Goal: Task Accomplishment & Management: Manage account settings

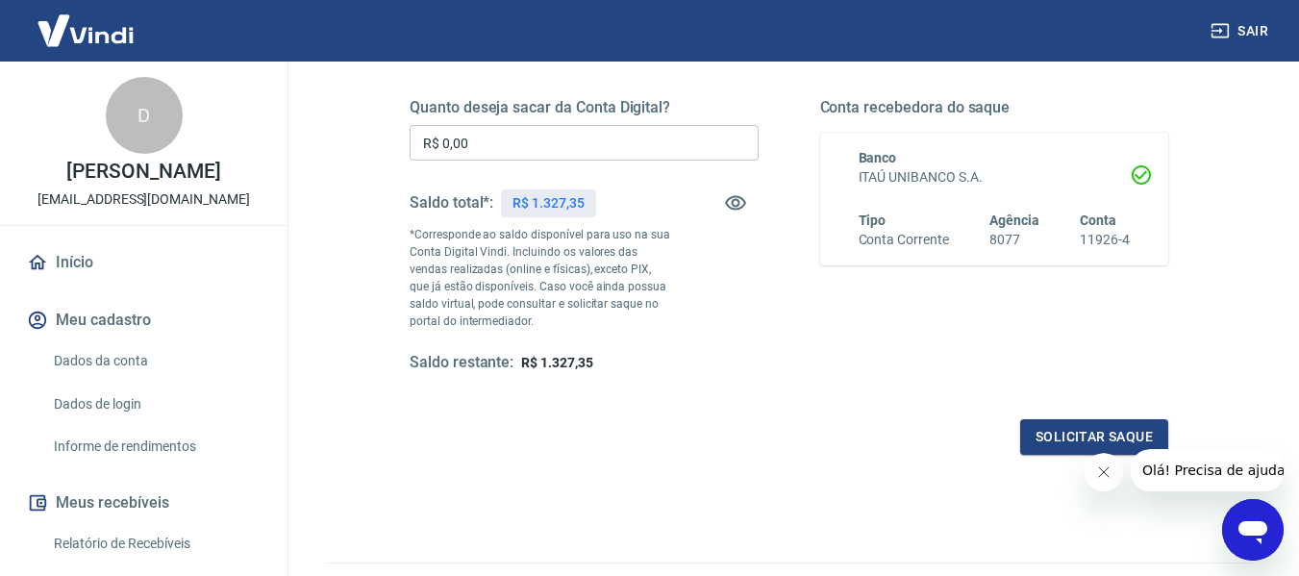
scroll to position [385, 0]
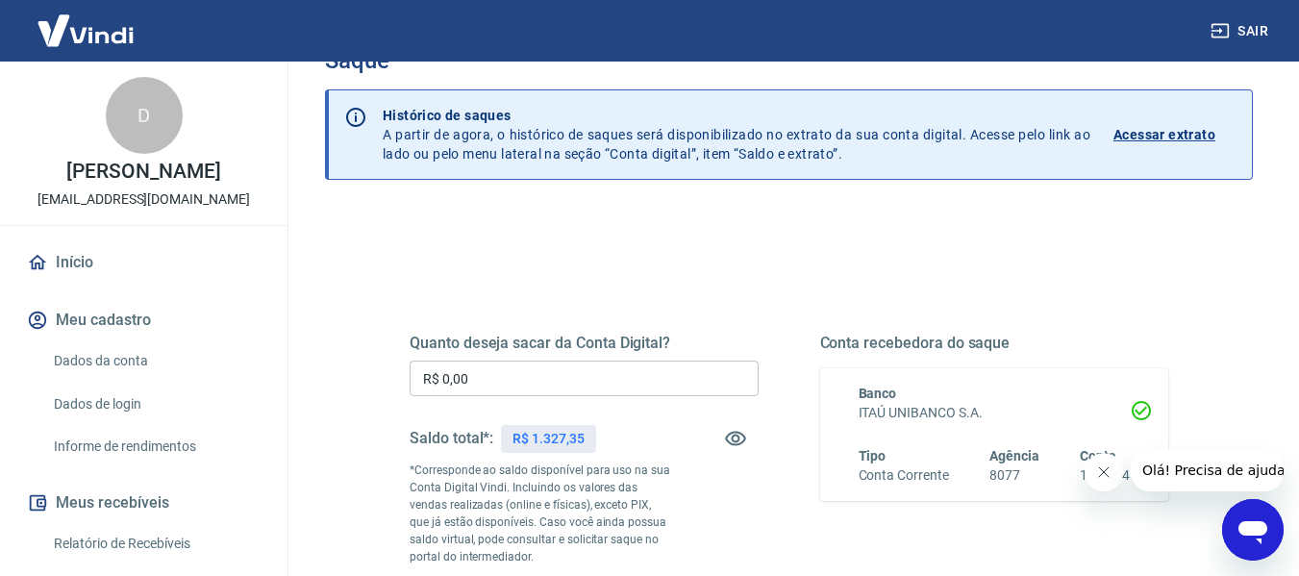
scroll to position [96, 0]
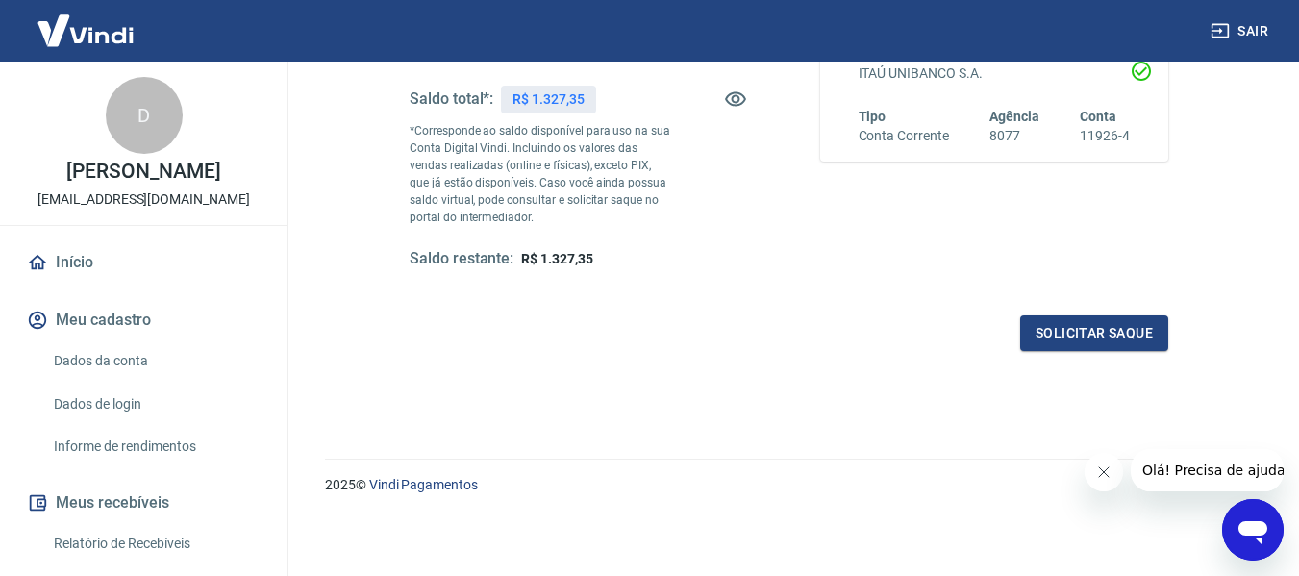
scroll to position [96, 0]
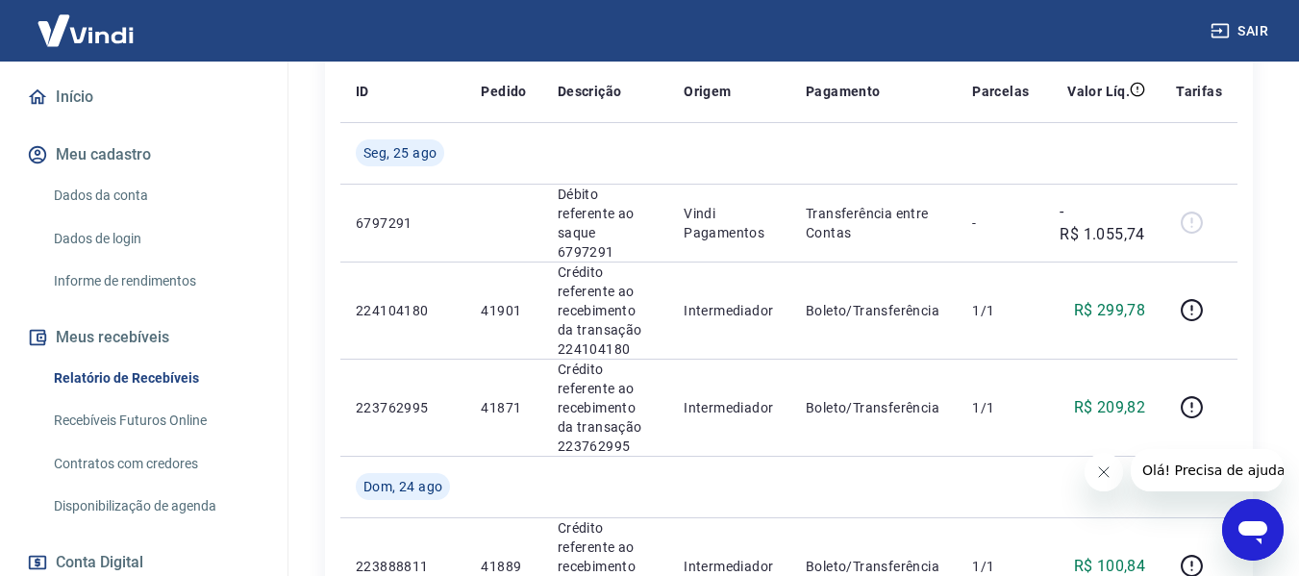
scroll to position [192, 0]
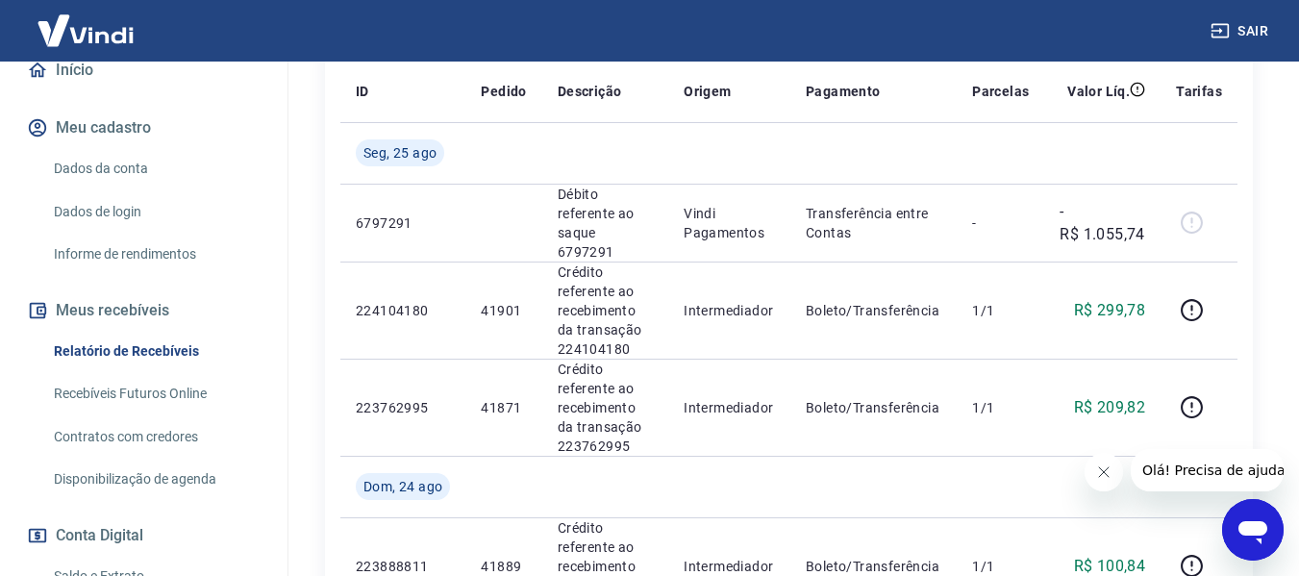
click at [163, 396] on link "Recebíveis Futuros Online" at bounding box center [155, 393] width 218 height 39
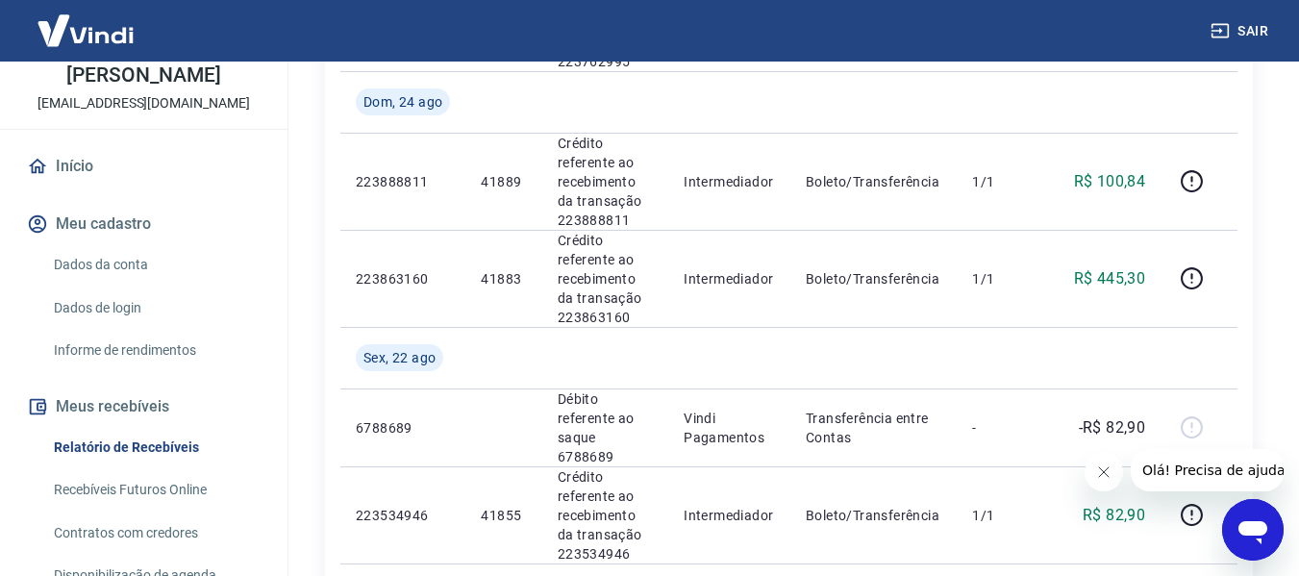
scroll to position [192, 0]
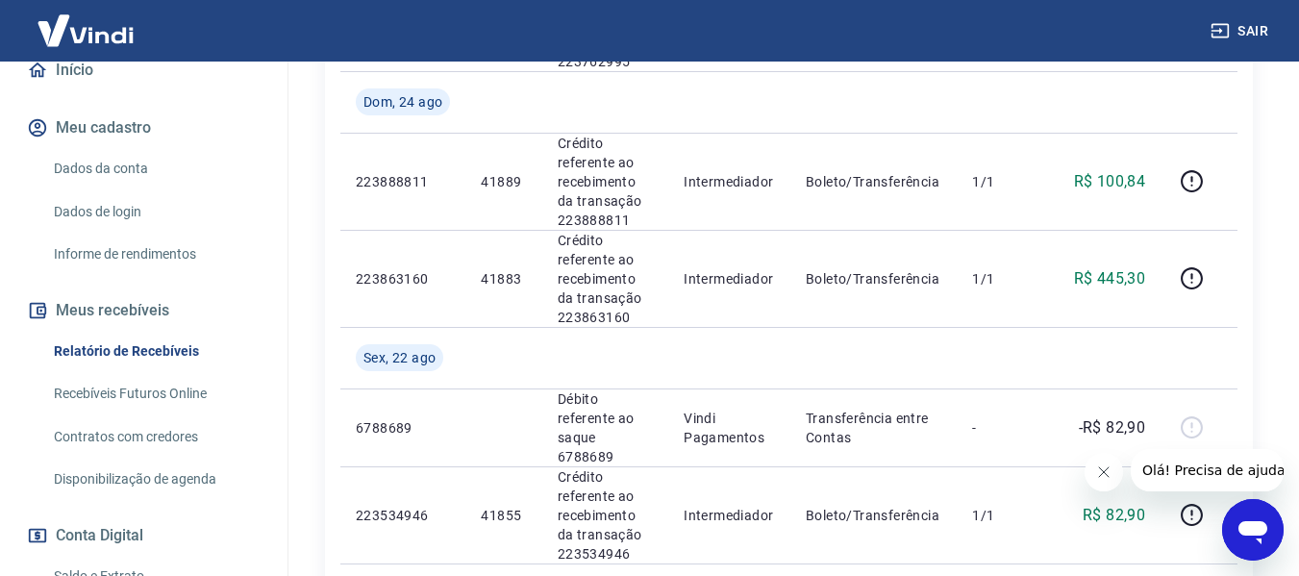
click at [152, 394] on link "Recebíveis Futuros Online" at bounding box center [155, 393] width 218 height 39
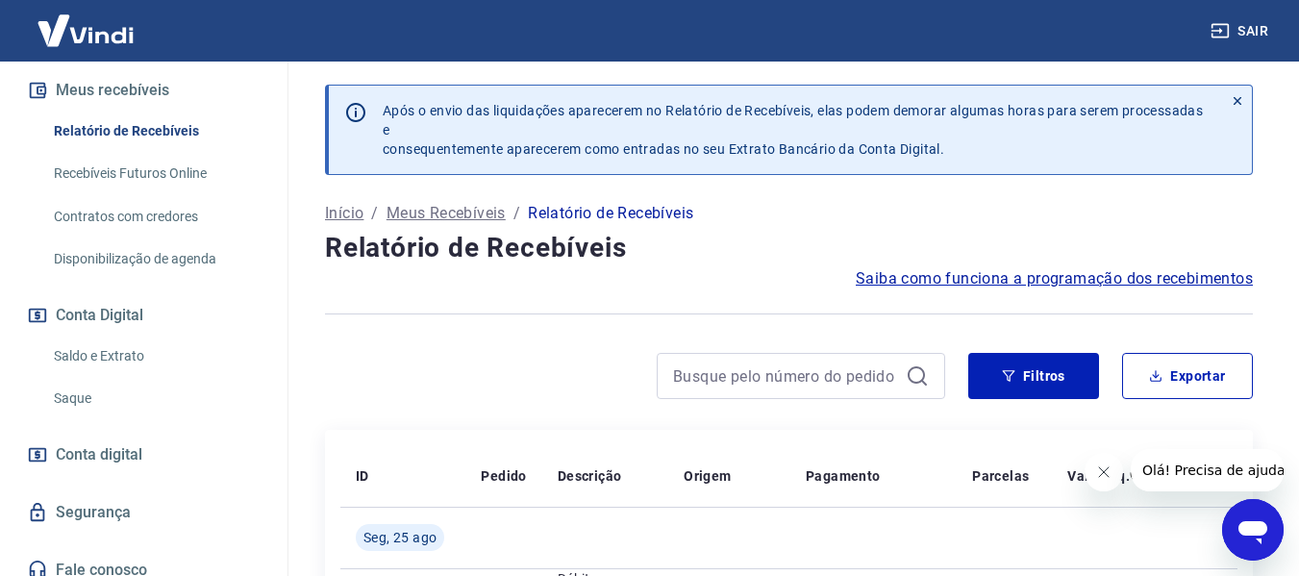
scroll to position [428, 0]
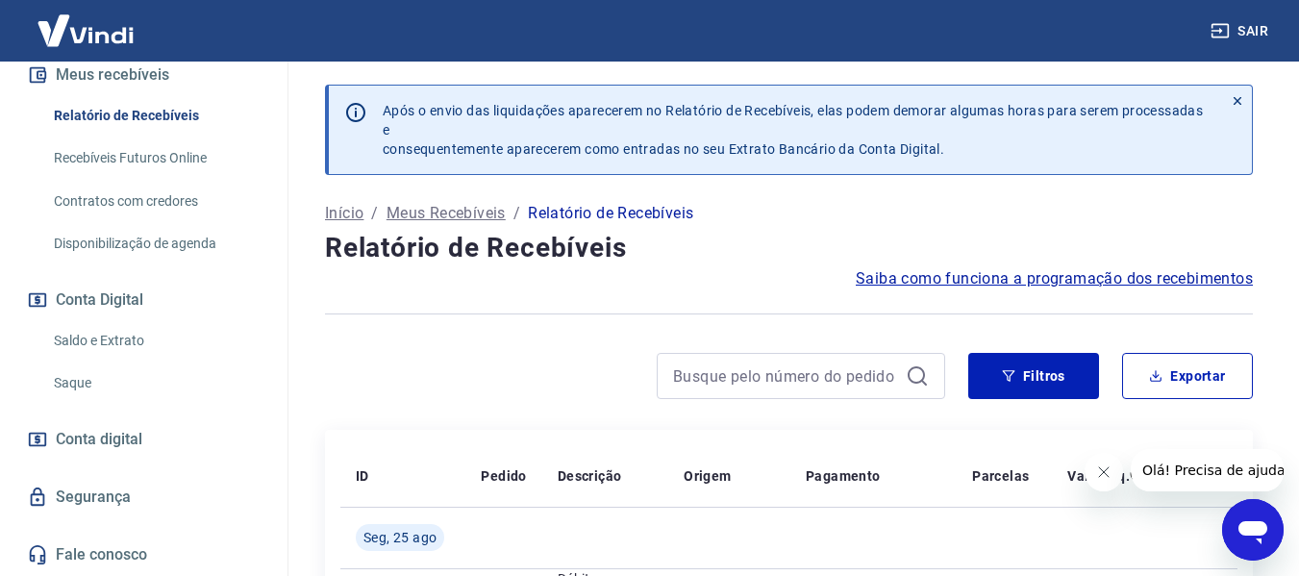
click at [94, 377] on link "Saque" at bounding box center [155, 383] width 218 height 39
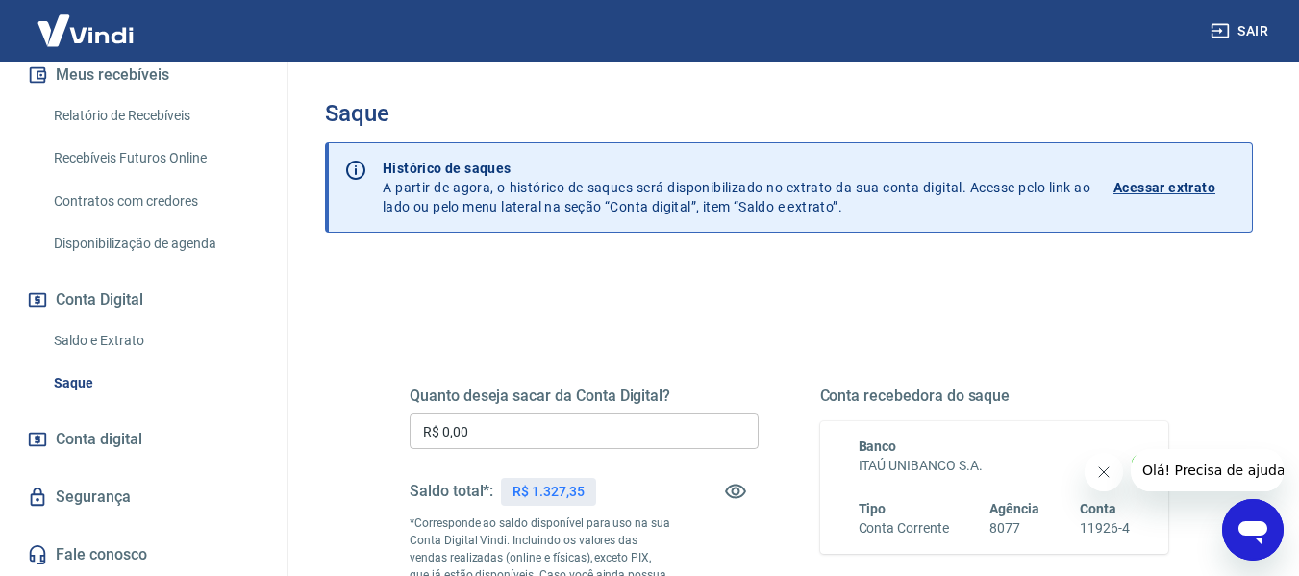
click at [591, 432] on input "R$ 0,00" at bounding box center [584, 432] width 349 height 36
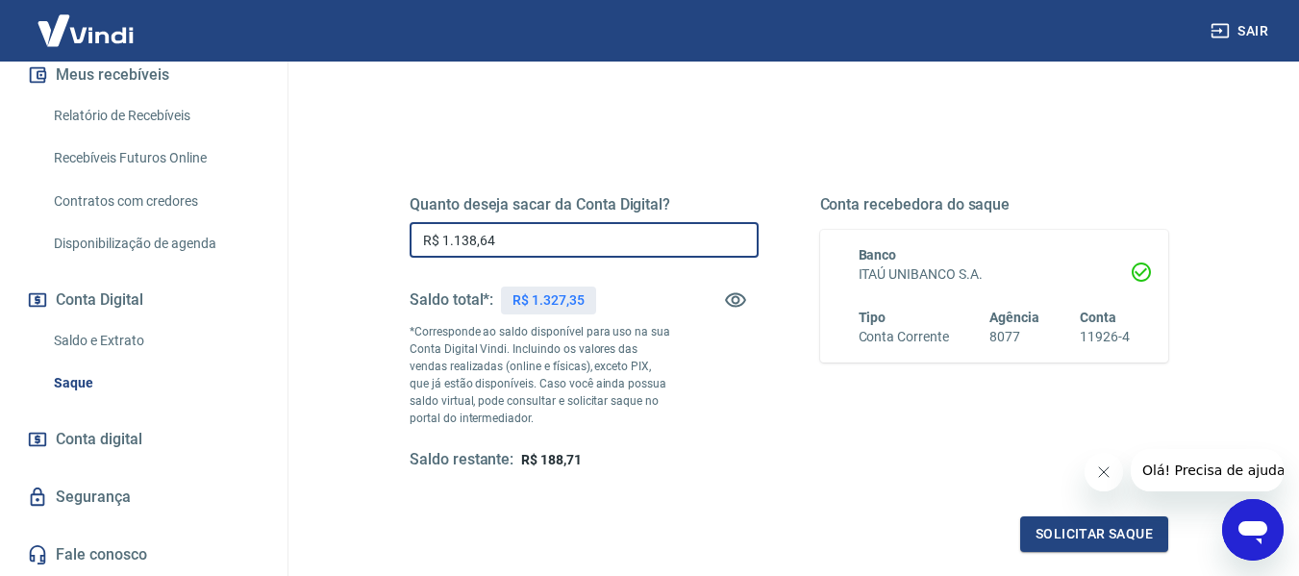
scroll to position [192, 0]
type input "R$ 1.138,64"
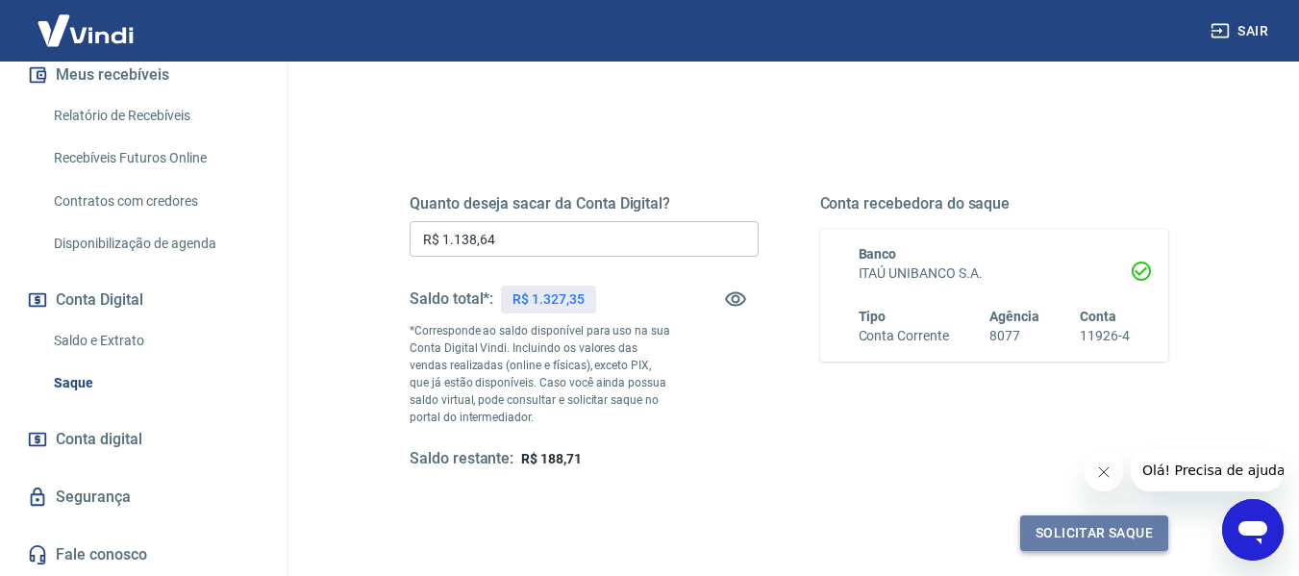
click at [1099, 525] on button "Solicitar saque" at bounding box center [1095, 534] width 148 height 36
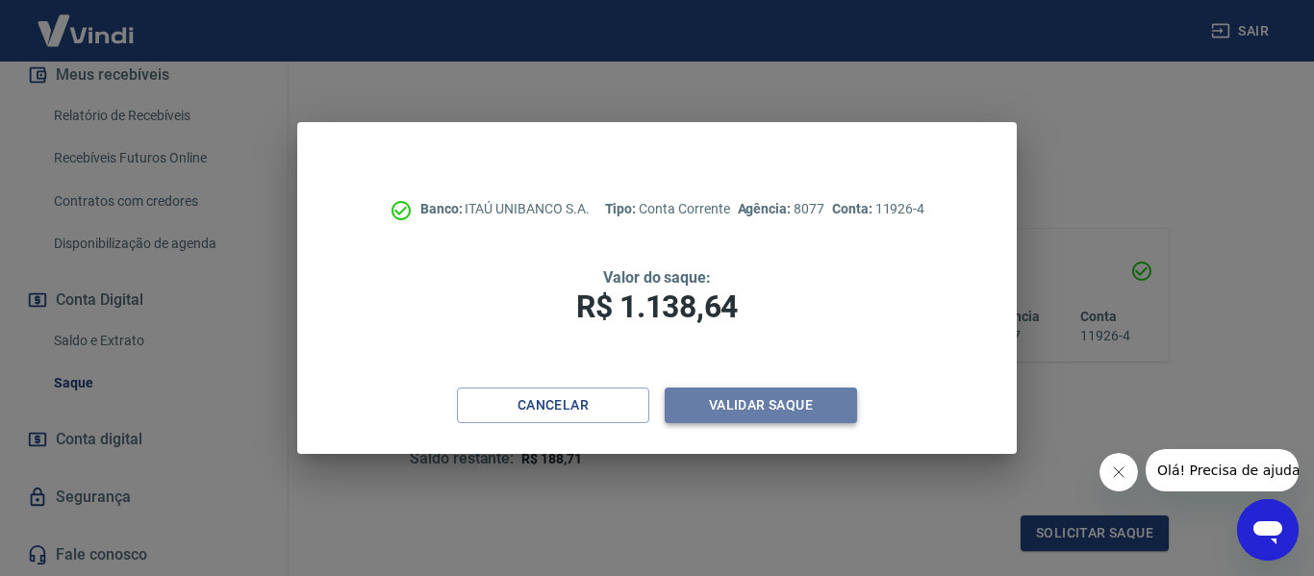
click at [759, 399] on button "Validar saque" at bounding box center [761, 406] width 192 height 36
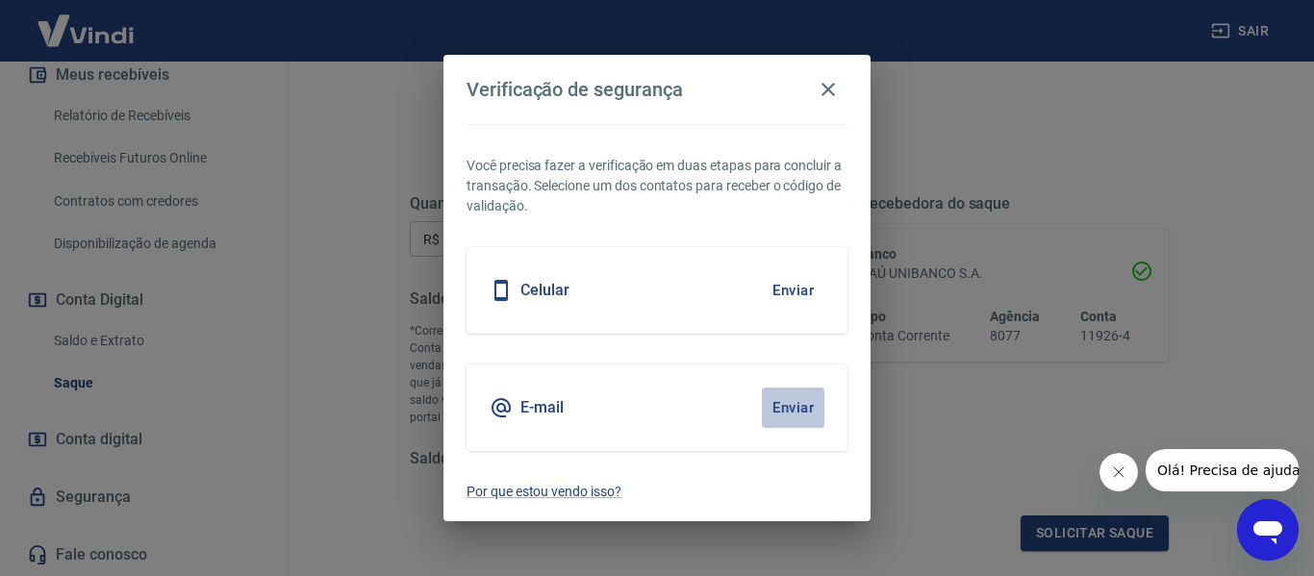
click at [790, 414] on button "Enviar" at bounding box center [793, 408] width 63 height 40
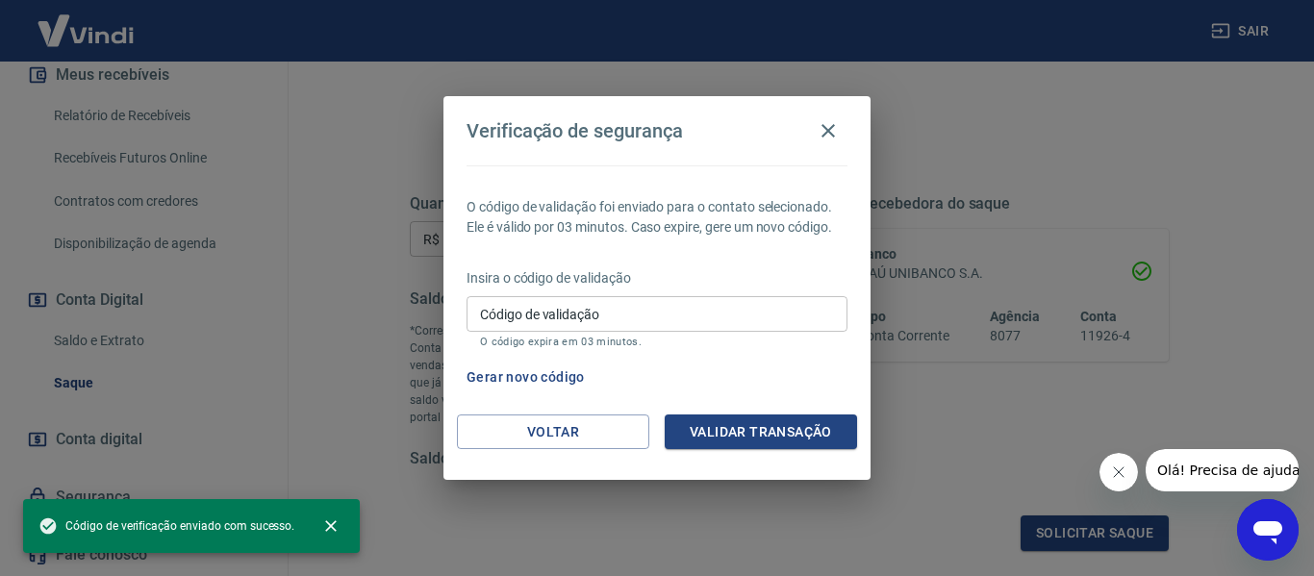
click at [619, 314] on input "Código de validação" at bounding box center [656, 314] width 381 height 36
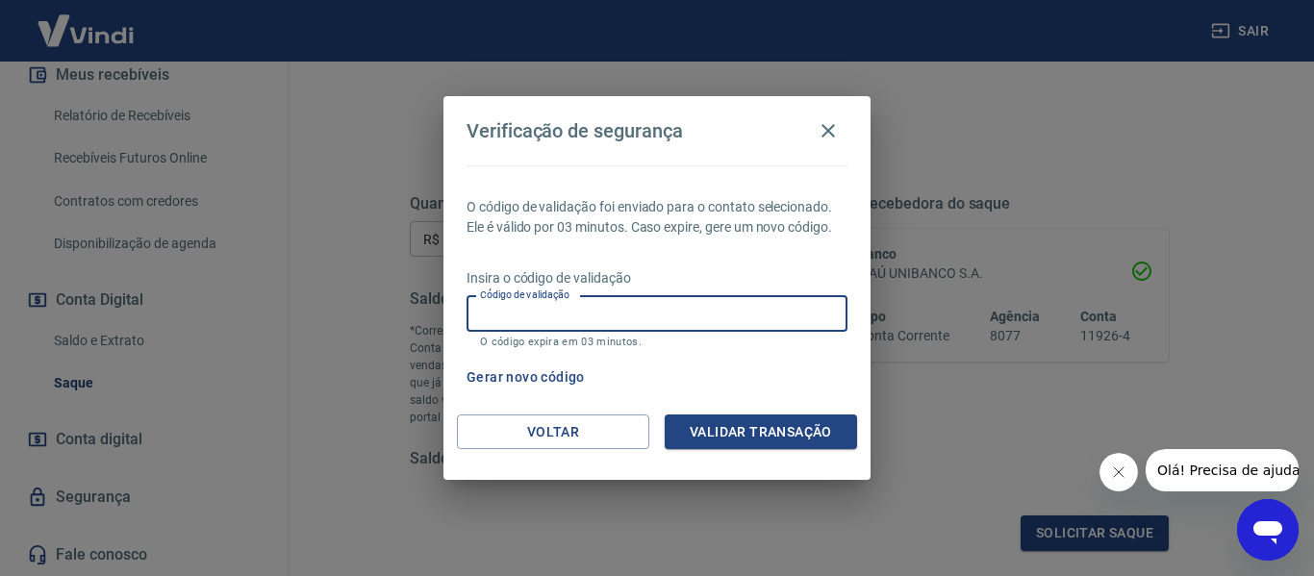
click at [685, 311] on input "Código de validação" at bounding box center [656, 314] width 381 height 36
type input "749569"
click at [805, 439] on button "Validar transação" at bounding box center [761, 433] width 192 height 36
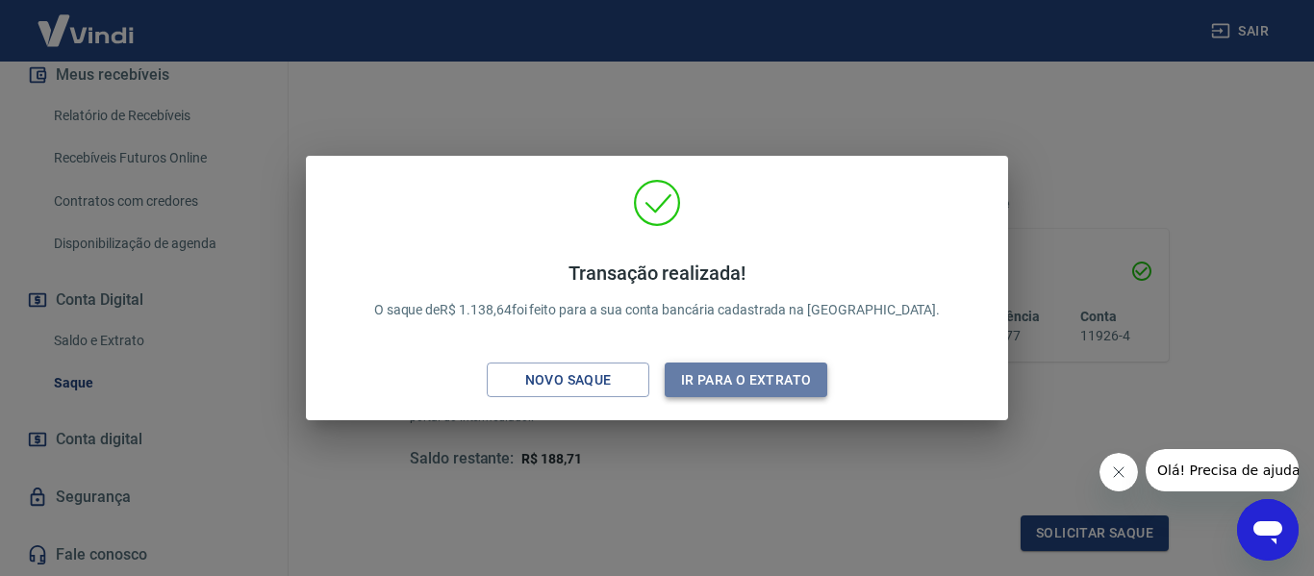
click at [780, 384] on button "Ir para o extrato" at bounding box center [746, 381] width 163 height 36
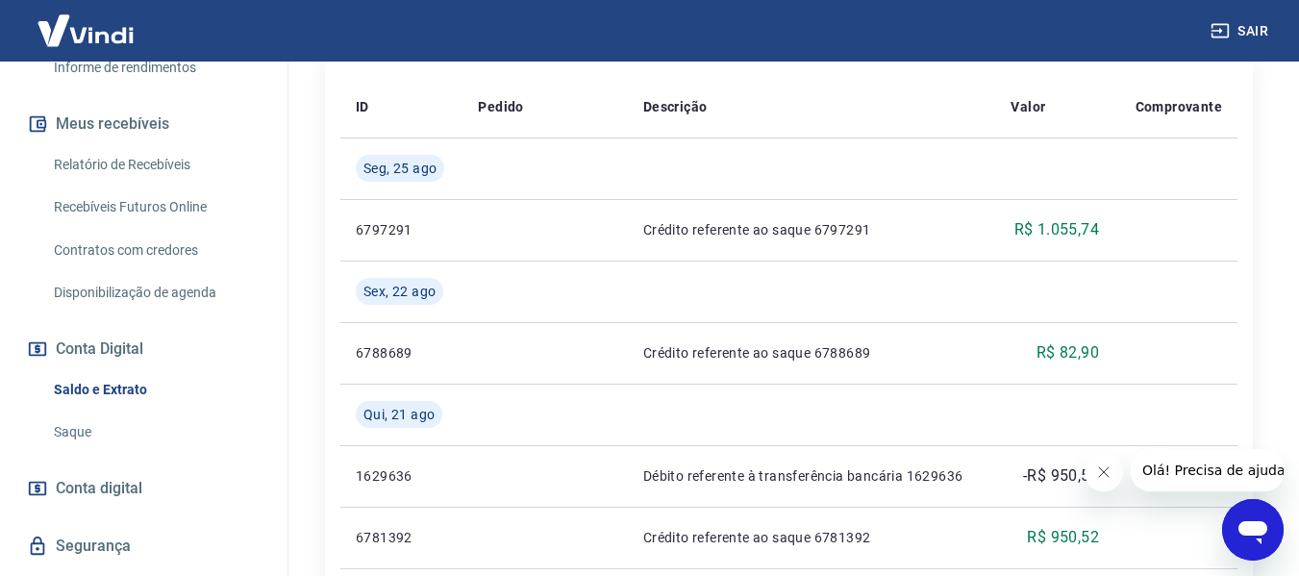
scroll to position [236, 0]
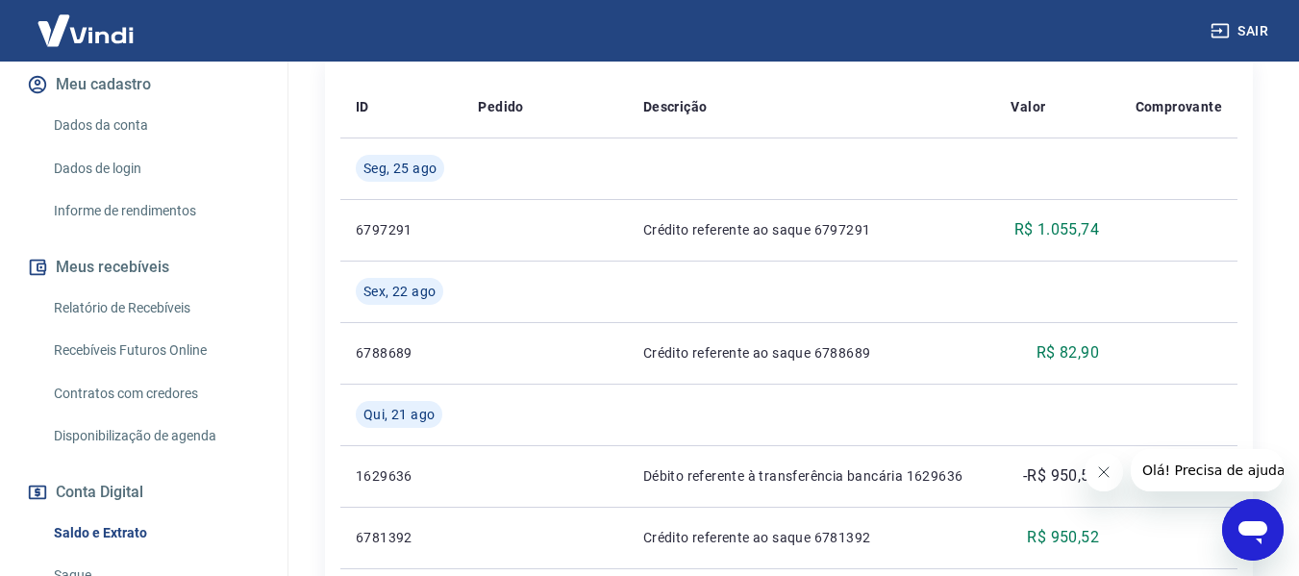
click at [97, 306] on link "Relatório de Recebíveis" at bounding box center [155, 308] width 218 height 39
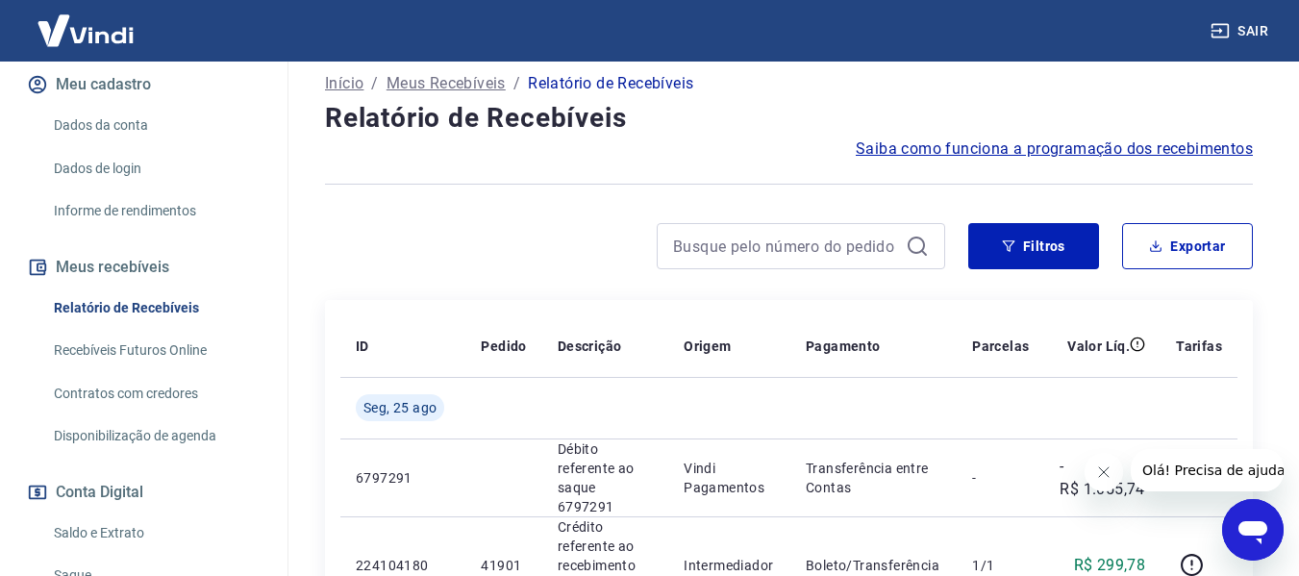
scroll to position [96, 0]
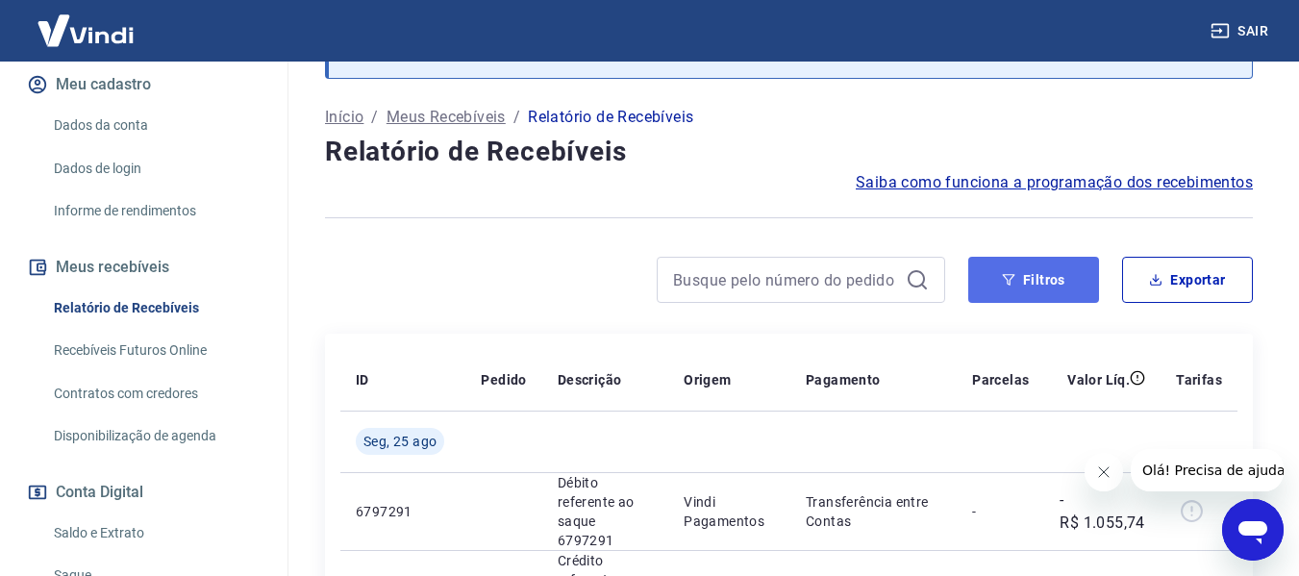
click at [995, 286] on button "Filtros" at bounding box center [1034, 280] width 131 height 46
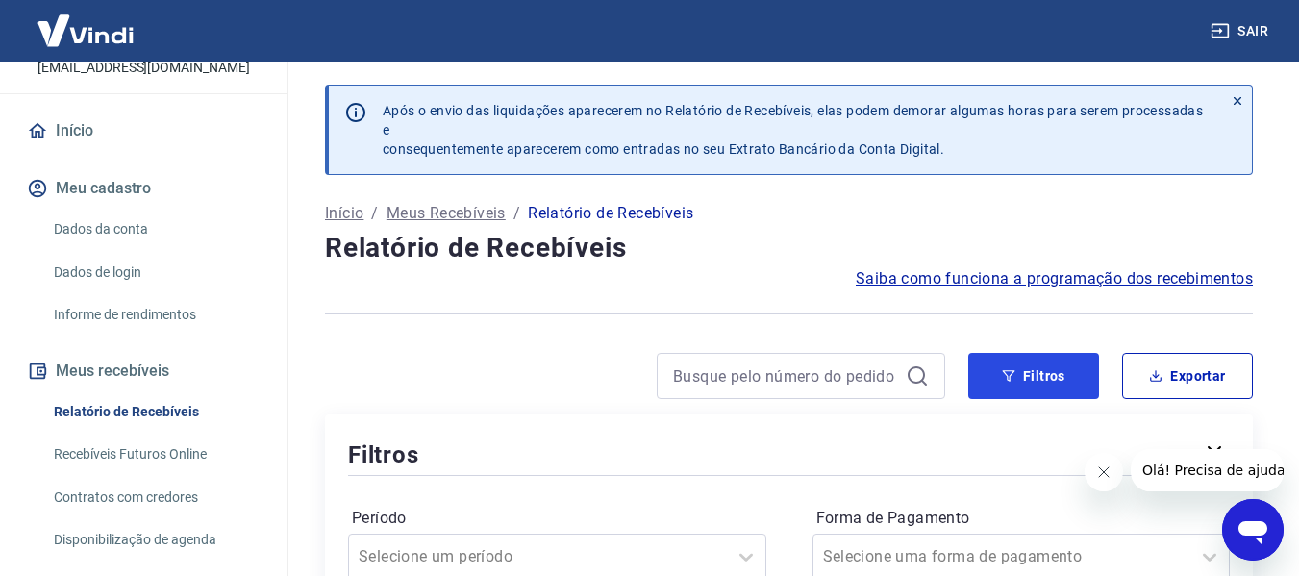
scroll to position [236, 0]
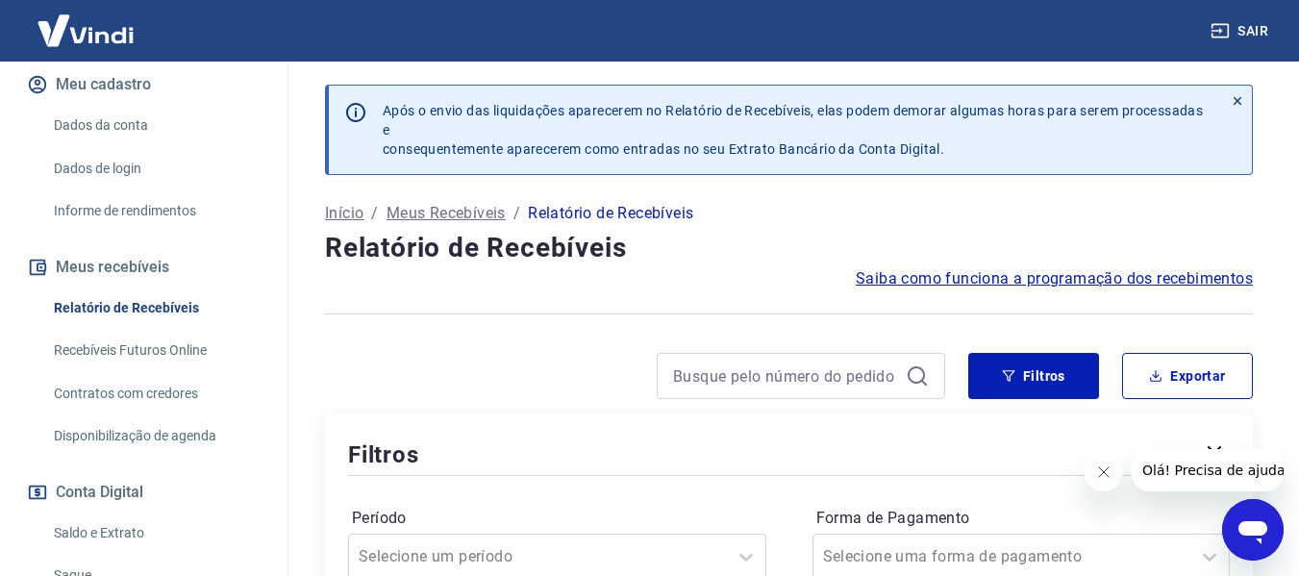
click at [131, 265] on button "Meus recebíveis" at bounding box center [143, 267] width 241 height 42
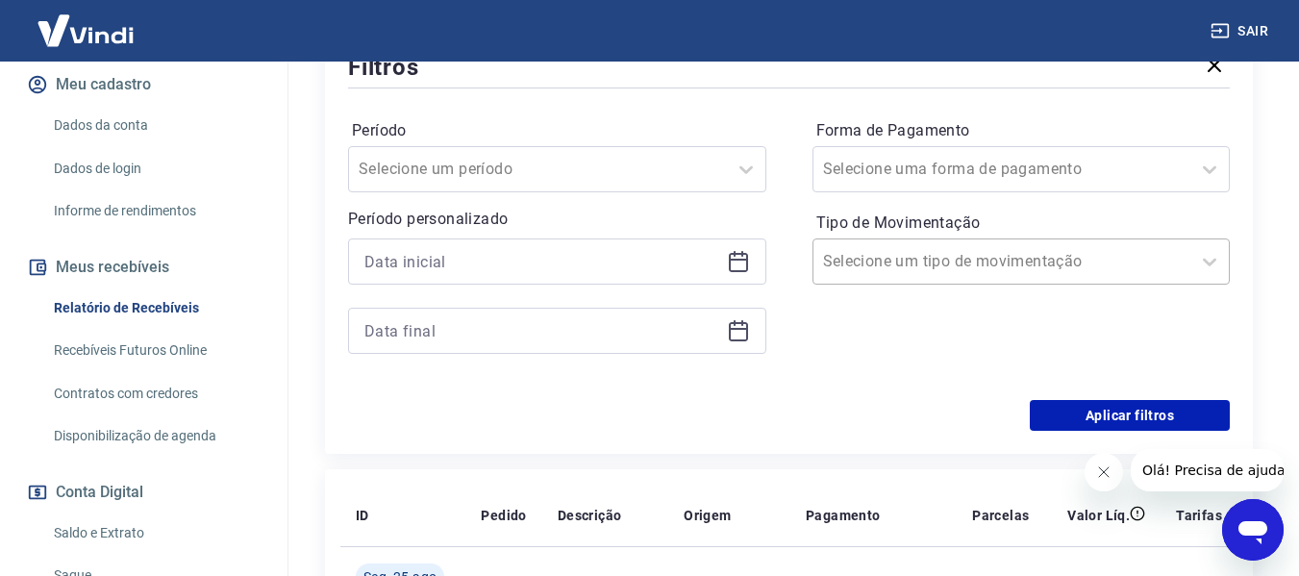
scroll to position [481, 0]
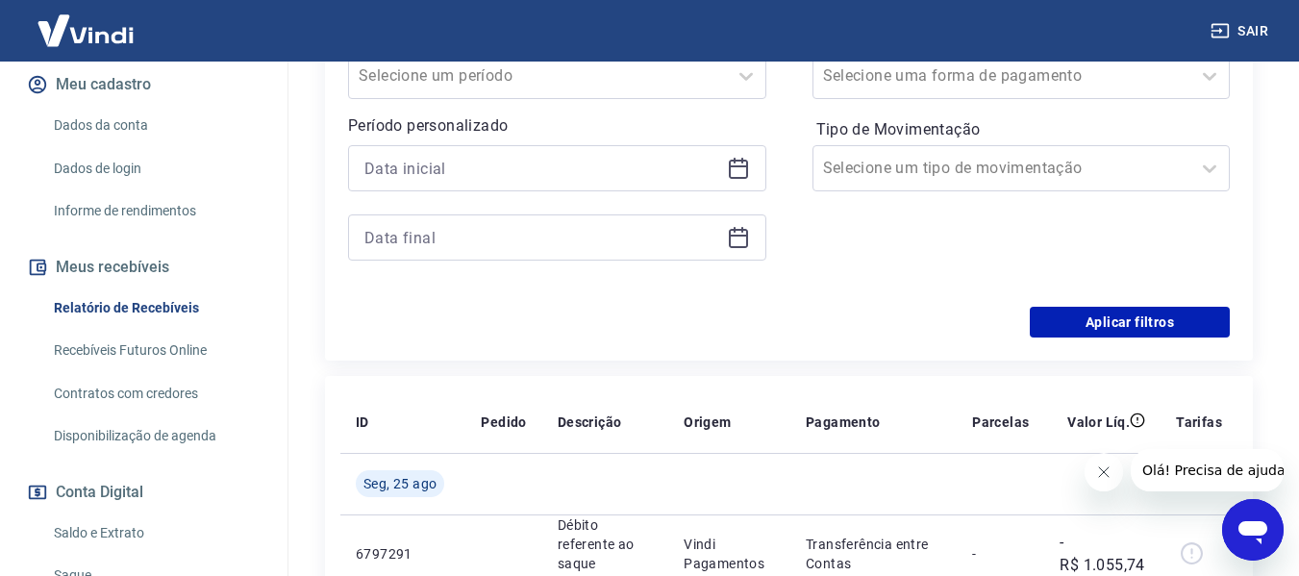
click at [166, 344] on link "Recebíveis Futuros Online" at bounding box center [155, 350] width 218 height 39
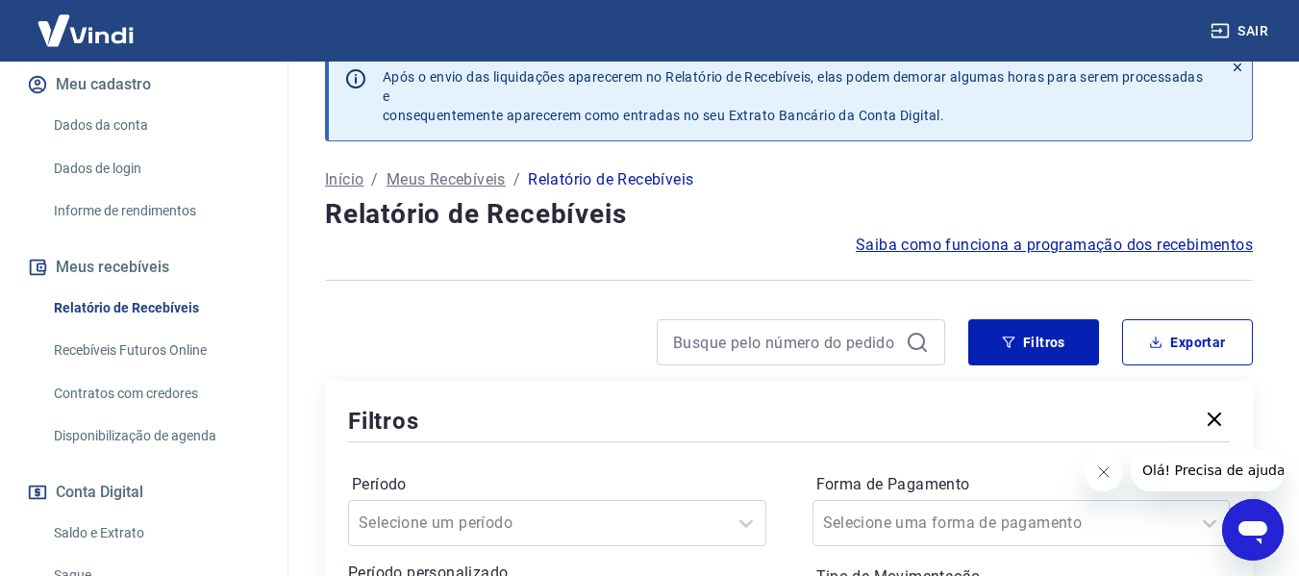
scroll to position [0, 0]
